Goal: Check status: Check status

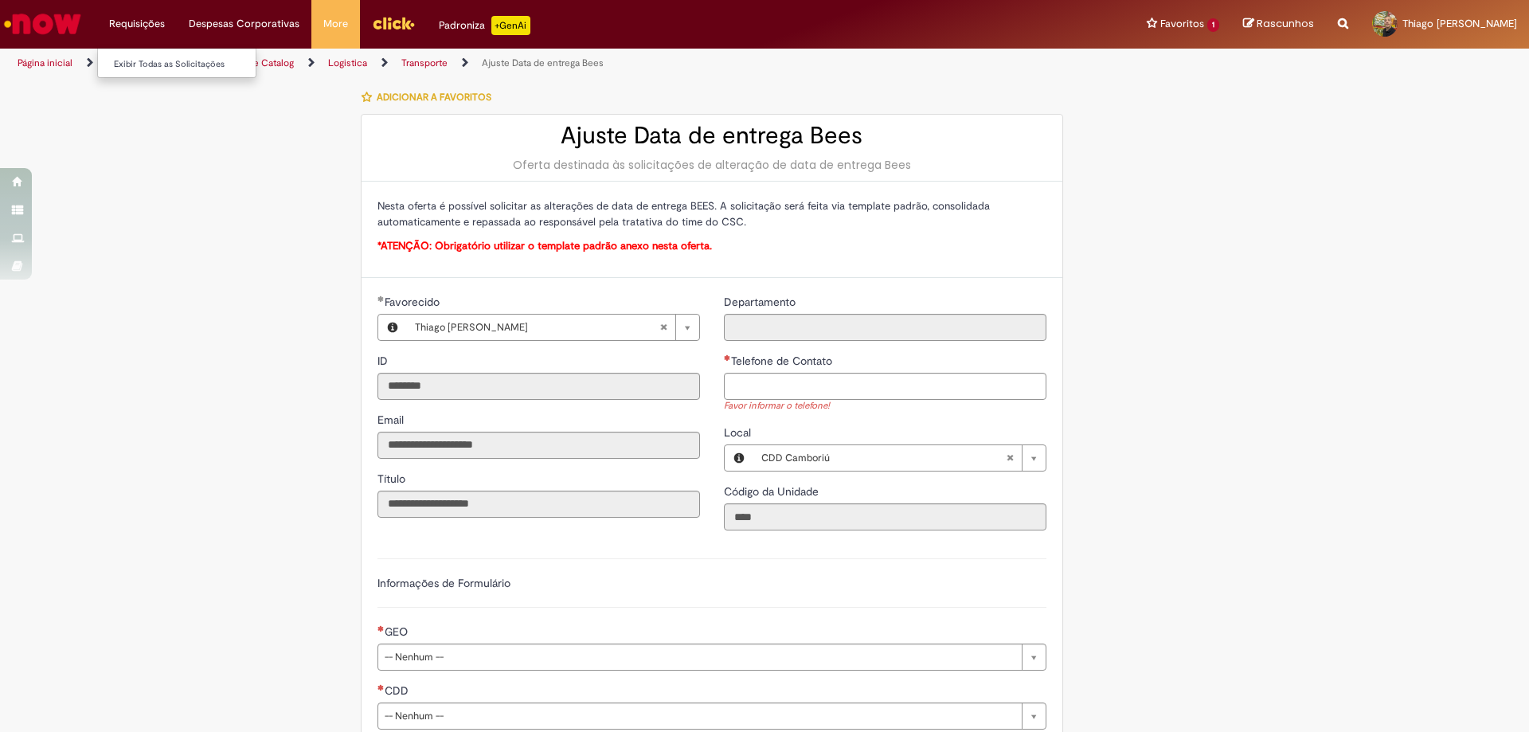
click at [147, 55] on li "Exibir Todas as Solicitações" at bounding box center [185, 63] width 175 height 21
click at [141, 68] on link "Exibir Todas as Solicitações" at bounding box center [185, 65] width 175 height 18
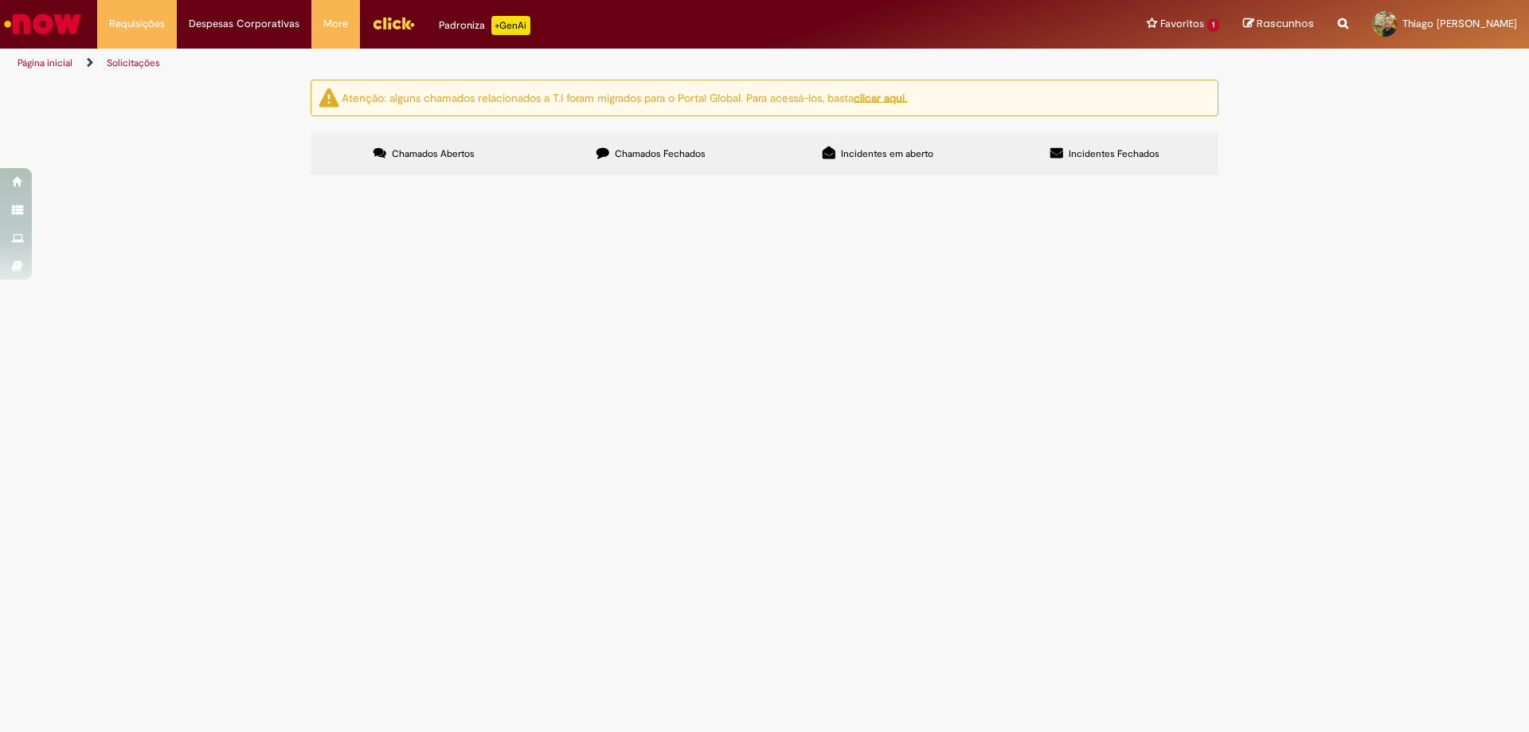
click at [704, 157] on span "Chamados Fechados" at bounding box center [660, 153] width 91 height 13
click at [0, 0] on span "Solicitação de entrega para CDD [MEDICAL_DATA]." at bounding box center [0, 0] width 0 height 0
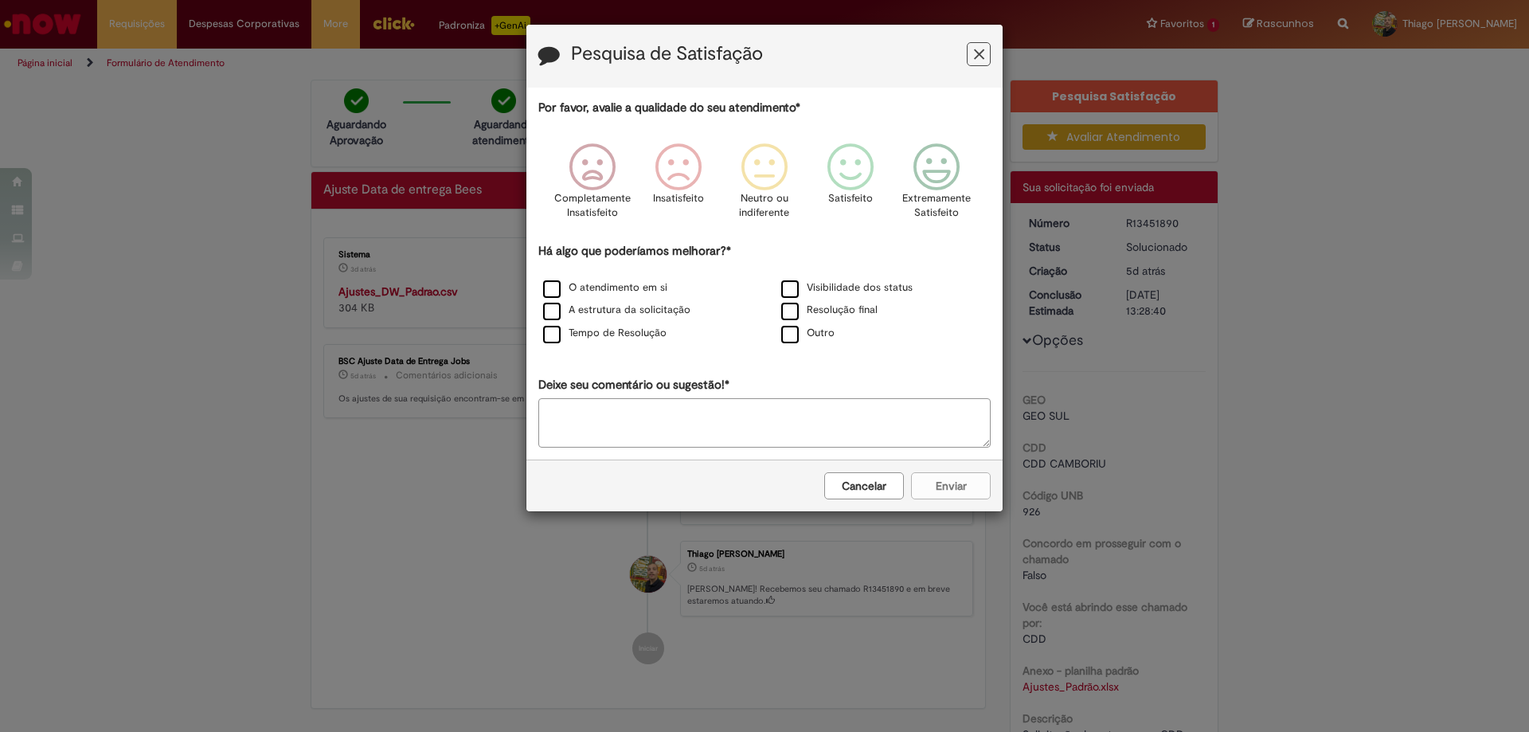
click at [990, 63] on button "Feedback" at bounding box center [979, 54] width 24 height 24
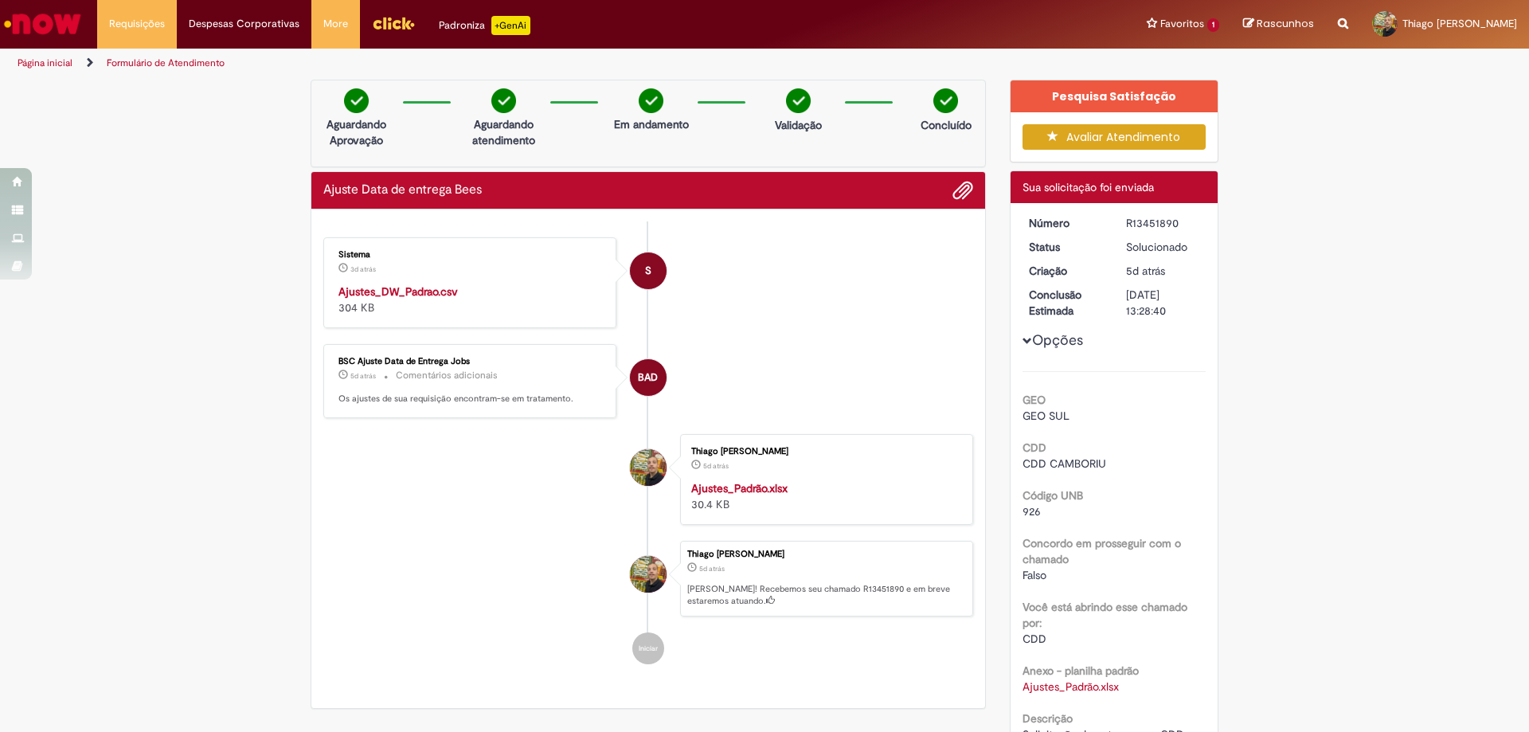
click at [405, 299] on div "Ajustes_DW_Padrao.csv 304 KB" at bounding box center [470, 299] width 265 height 32
click at [419, 287] on strong "Ajustes_DW_Padrao.csv" at bounding box center [397, 291] width 119 height 14
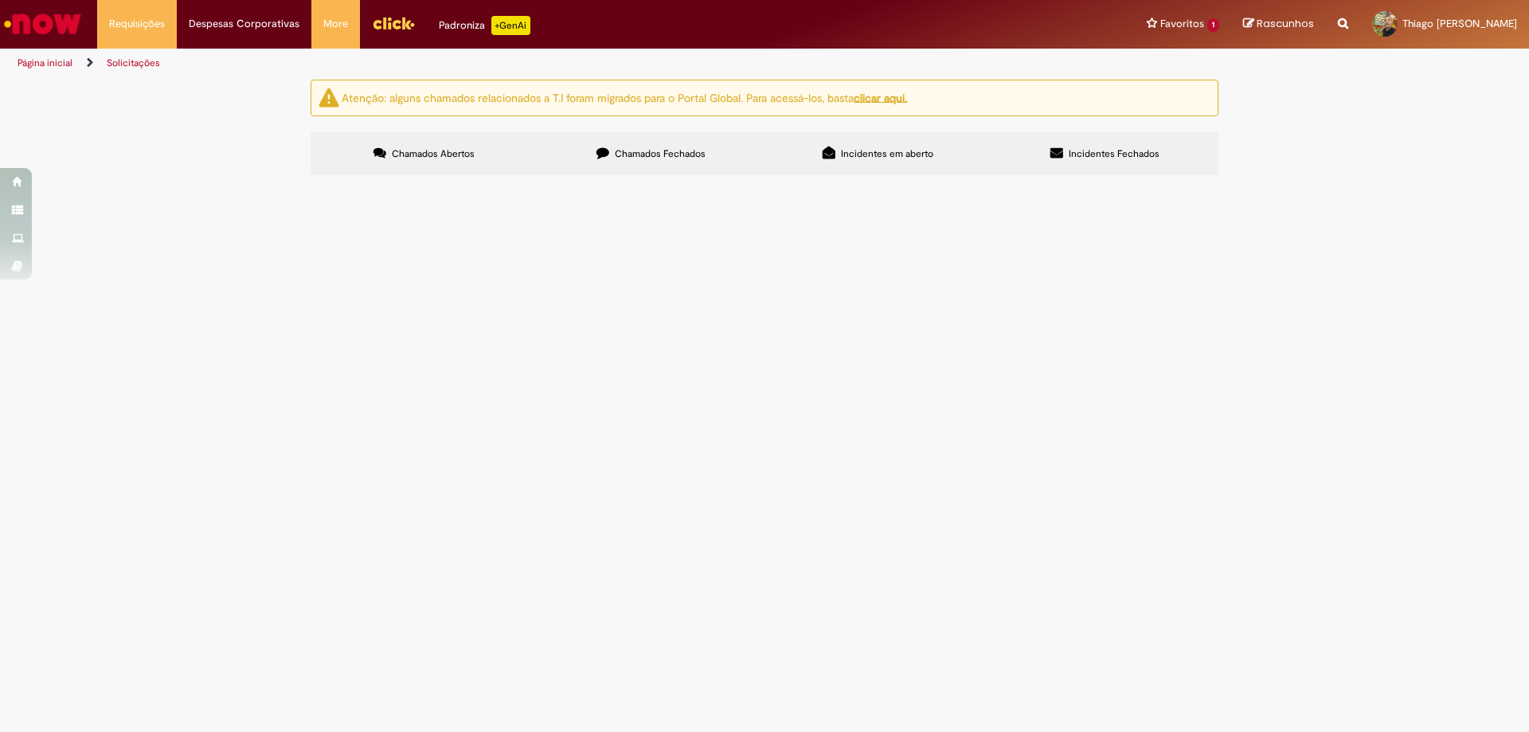
click at [589, 145] on label "Chamados Fechados" at bounding box center [651, 153] width 227 height 43
click at [0, 0] on link "2" at bounding box center [0, 0] width 0 height 0
click at [0, 0] on link "1" at bounding box center [0, 0] width 0 height 0
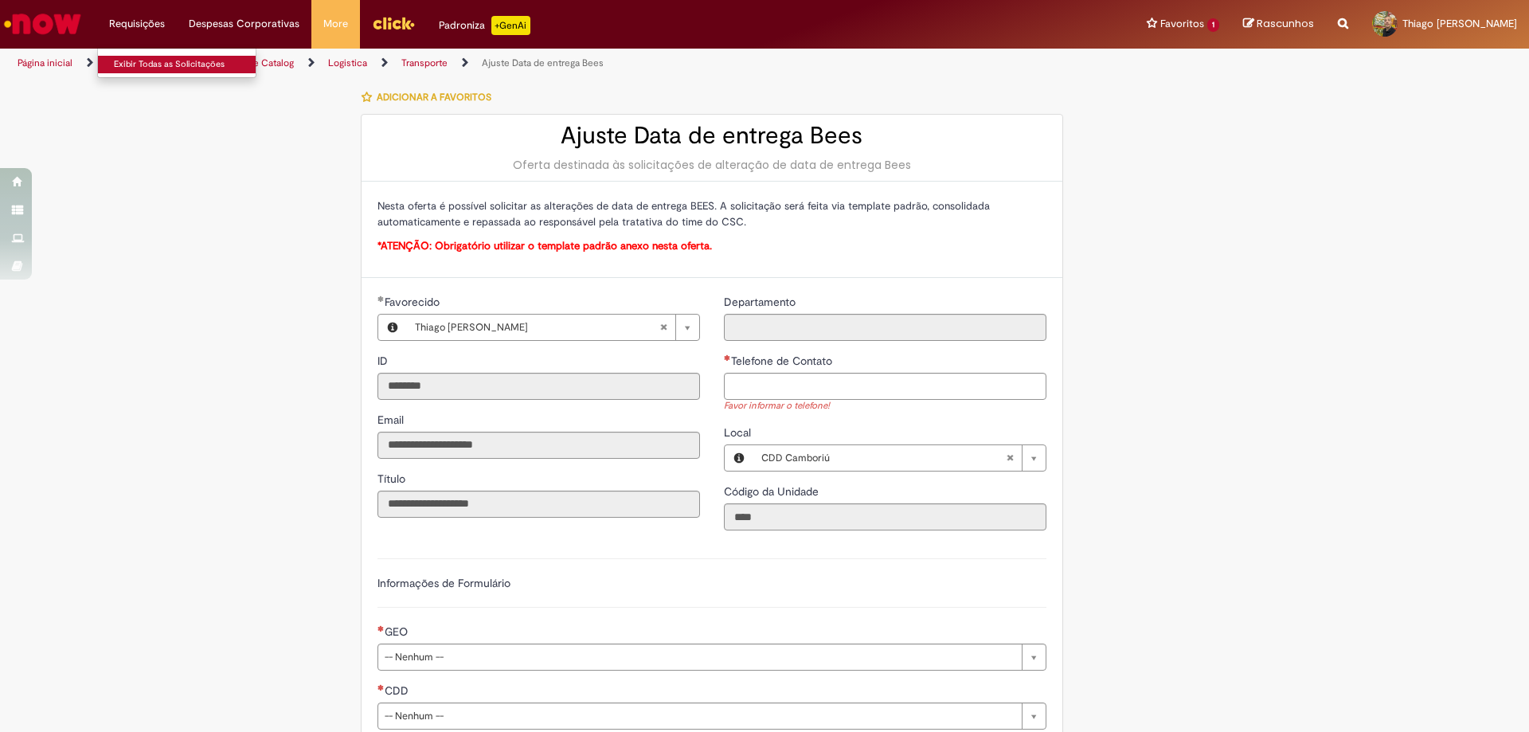
click at [138, 57] on link "Exibir Todas as Solicitações" at bounding box center [185, 65] width 175 height 18
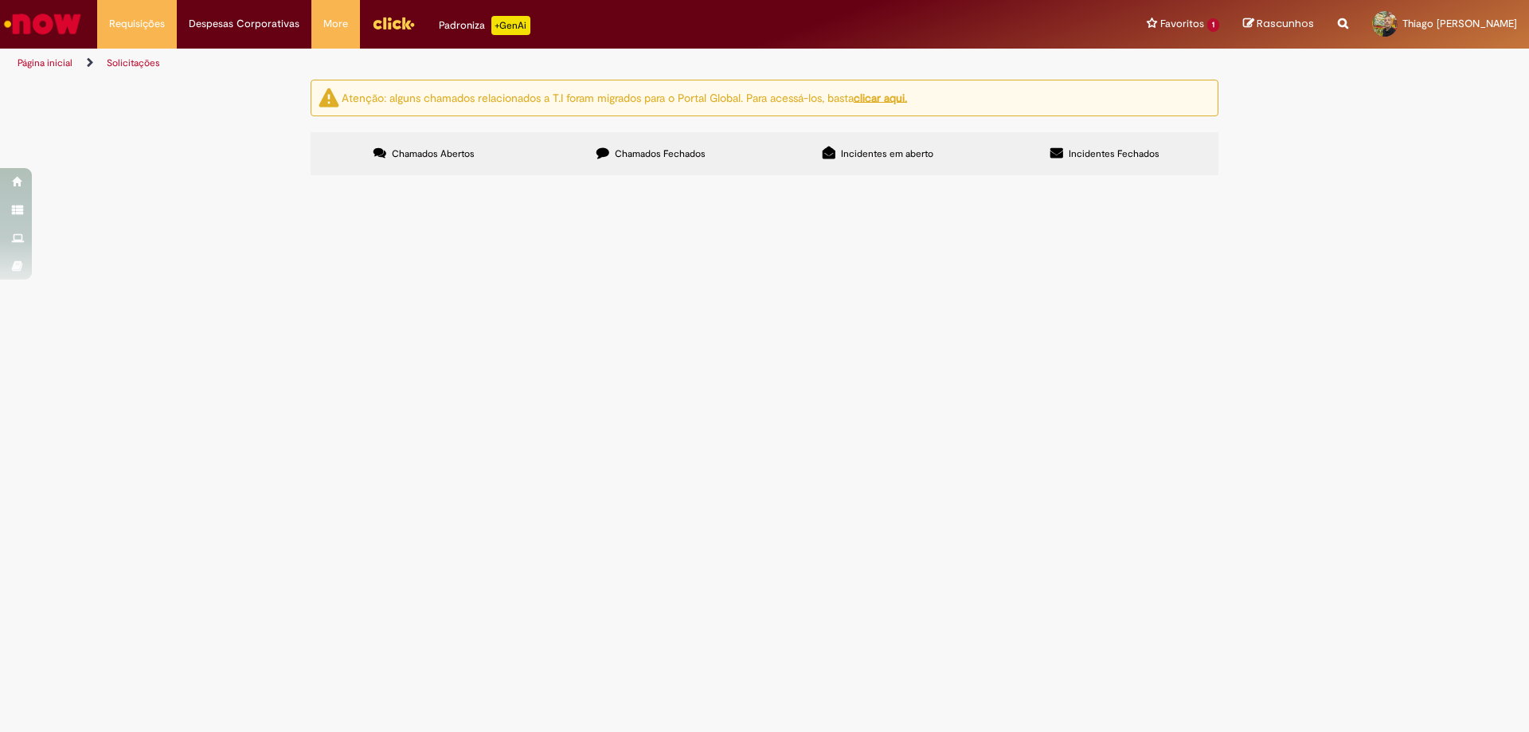
click at [673, 143] on label "Chamados Fechados" at bounding box center [651, 153] width 227 height 43
click at [0, 0] on td "Solicitação de entrega para CDD [MEDICAL_DATA]." at bounding box center [0, 0] width 0 height 0
click at [0, 0] on span "Solicitação de entrega para CDD [MEDICAL_DATA]." at bounding box center [0, 0] width 0 height 0
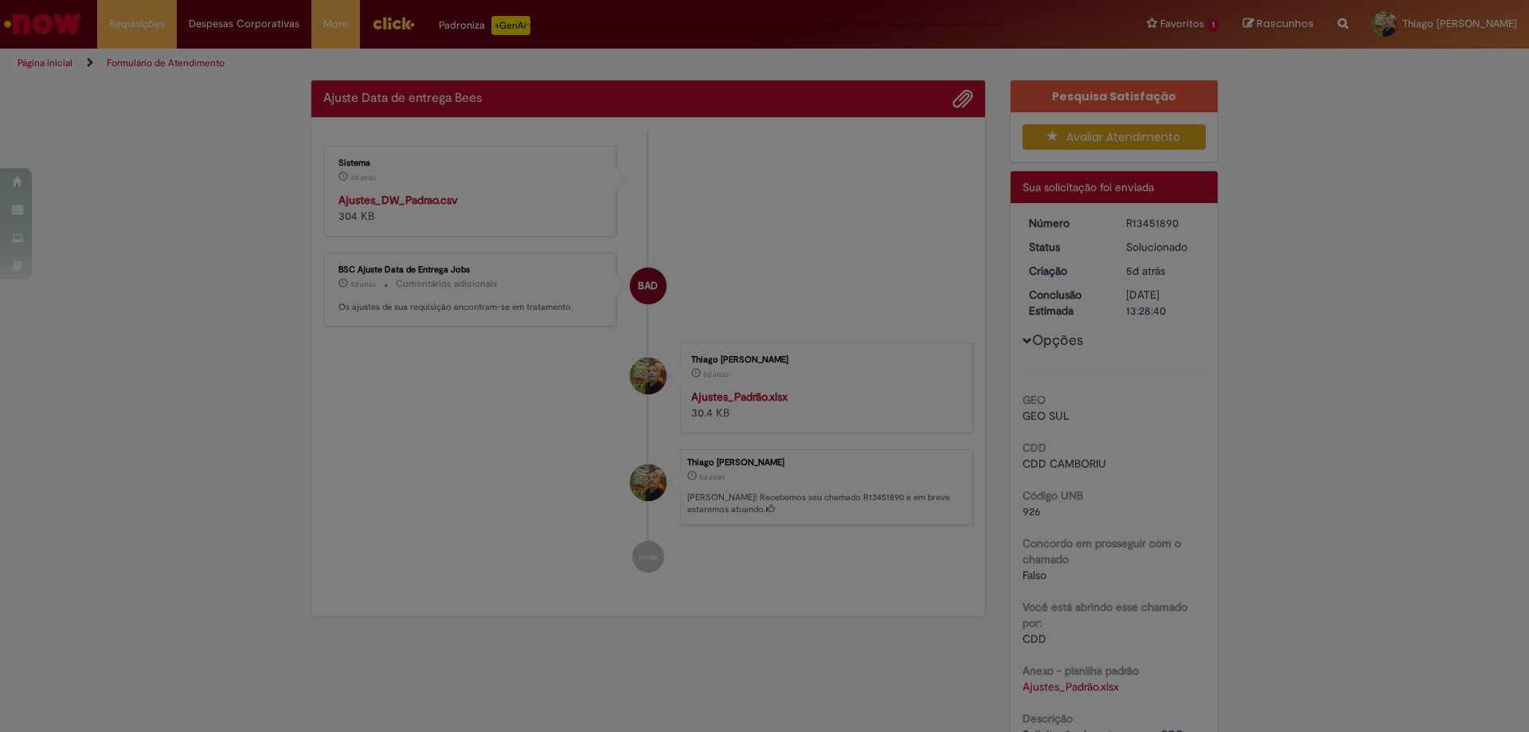
scroll to position [80, 0]
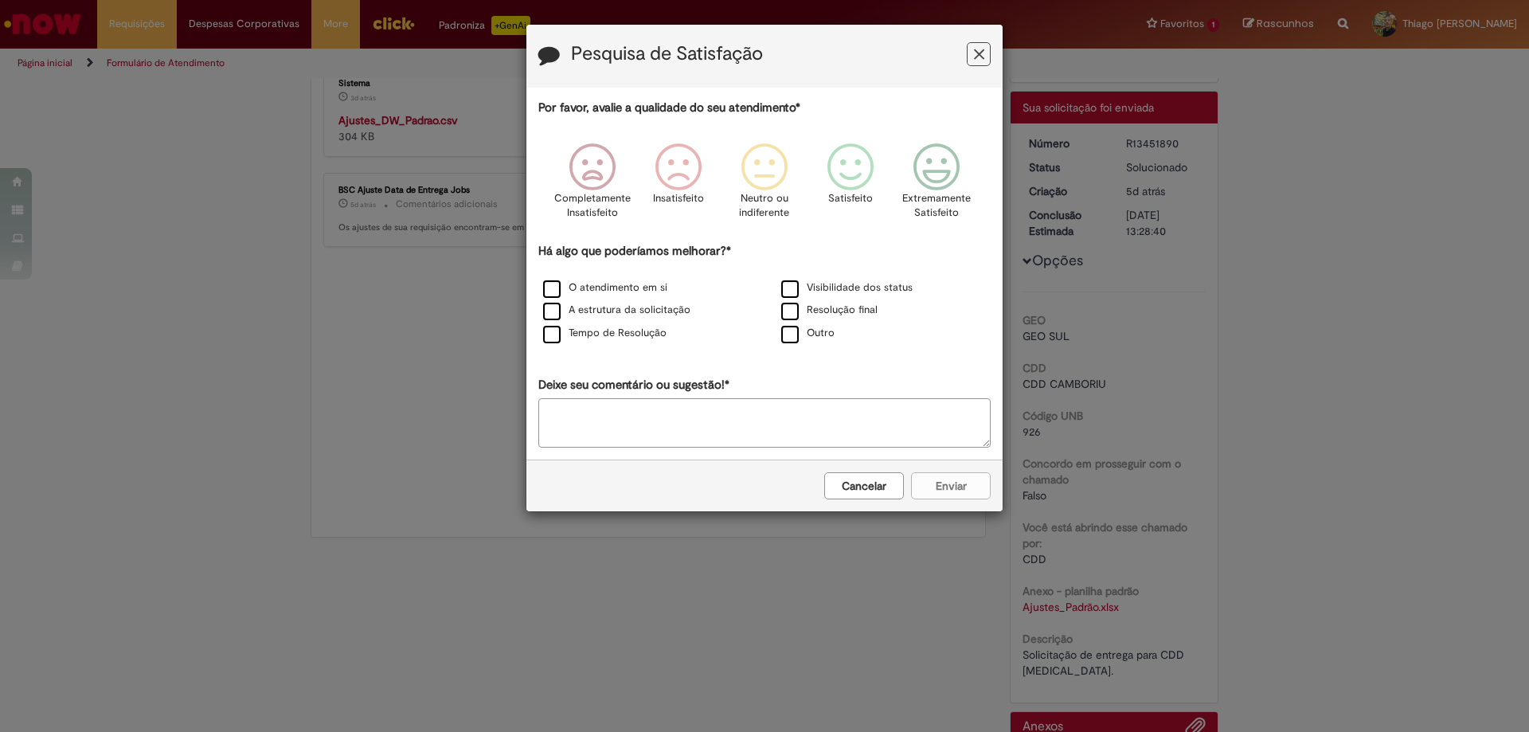
click at [858, 498] on button "Cancelar" at bounding box center [864, 485] width 80 height 27
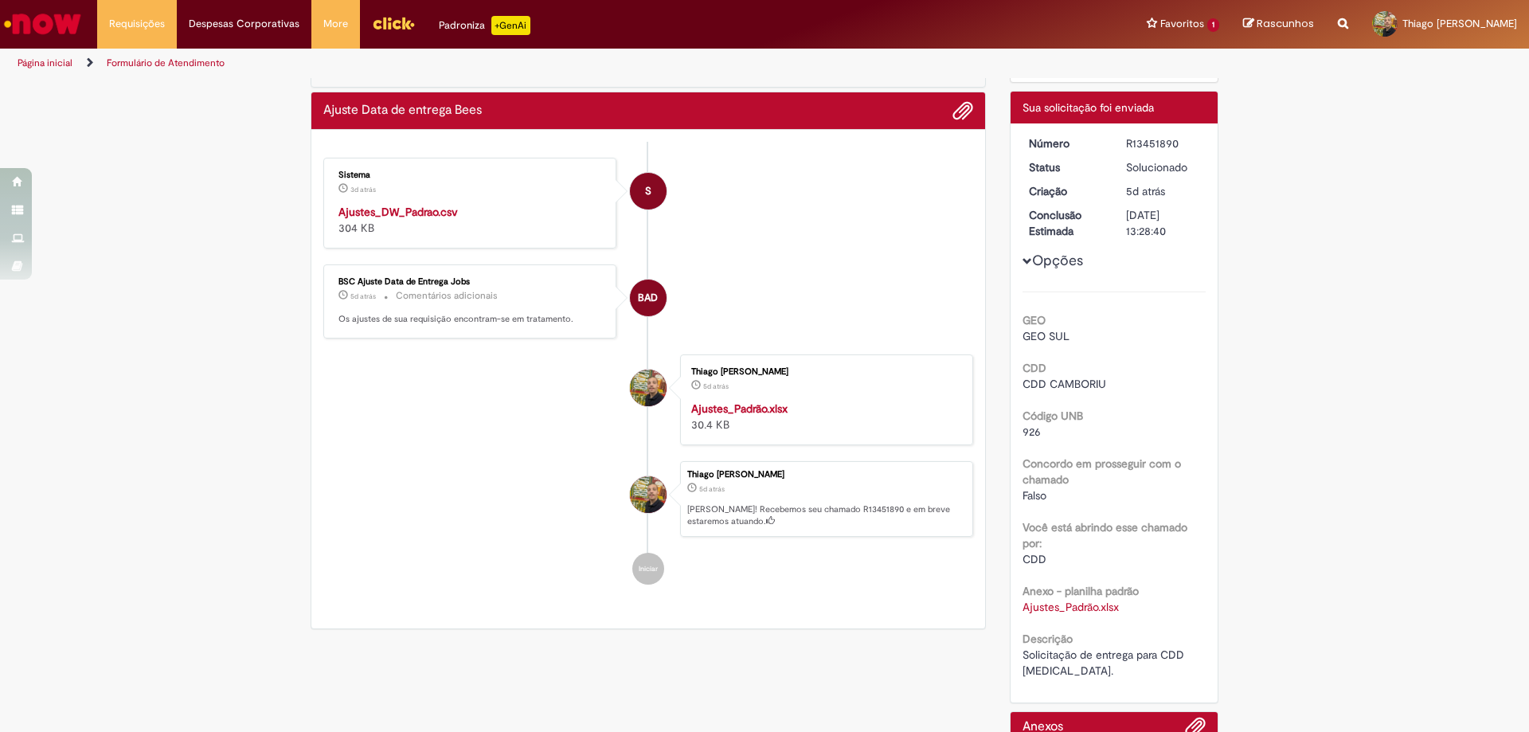
scroll to position [171, 0]
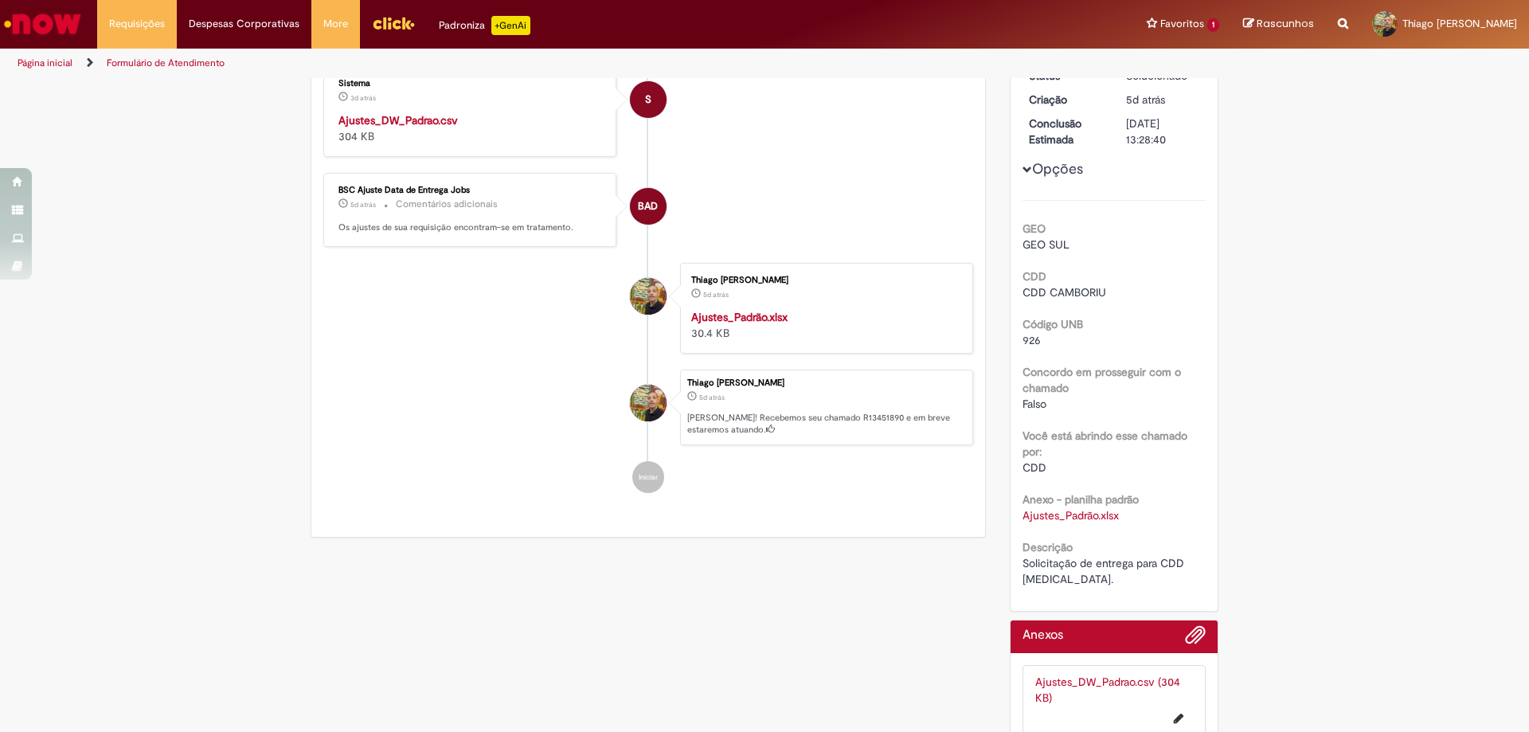
click at [766, 322] on strong "Ajustes_Padrão.xlsx" at bounding box center [739, 317] width 96 height 14
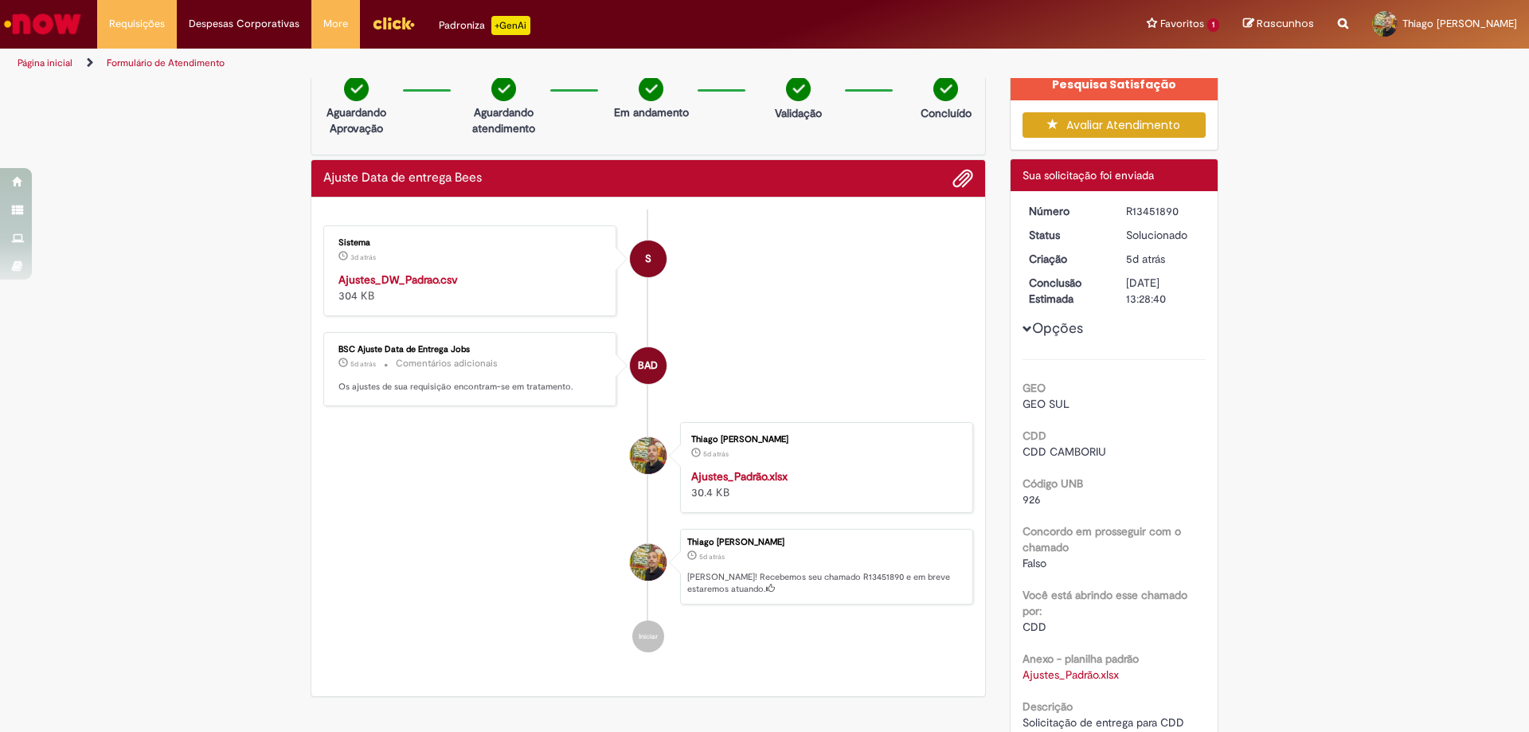
scroll to position [0, 0]
